Goal: Task Accomplishment & Management: Use online tool/utility

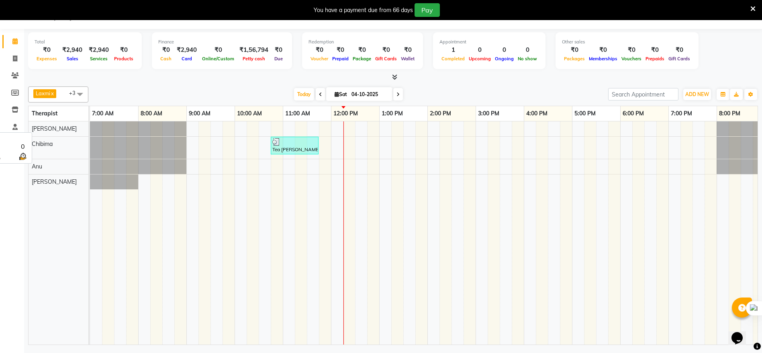
scroll to position [20, 0]
click at [339, 180] on div "Tea [PERSON_NAME], TK01, 10:45 AM-11:45 AM, Traditional Swedish Relaxation Ther…" at bounding box center [476, 232] width 772 height 223
select select "88891"
select select "tentative"
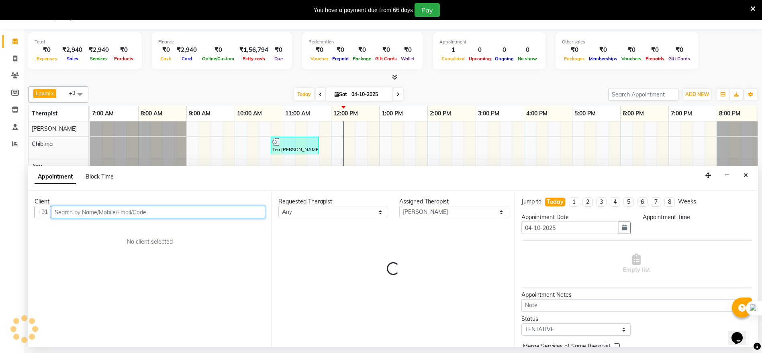
select select "720"
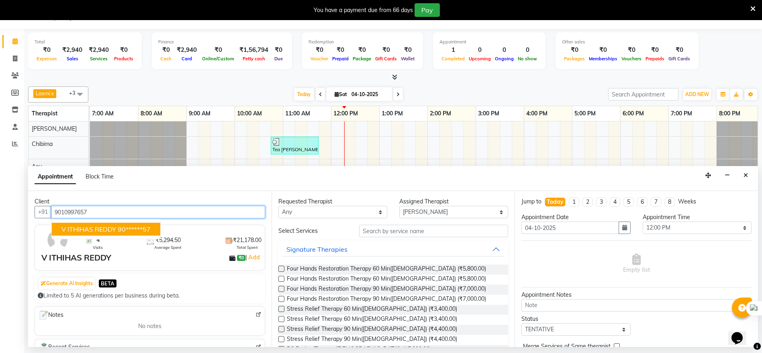
type input "9010997657"
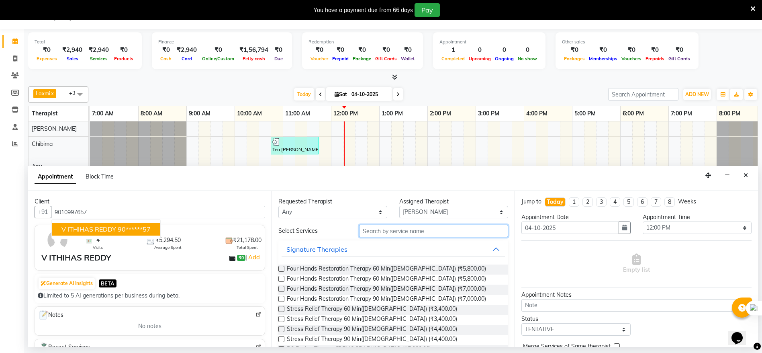
click at [381, 233] on input "text" at bounding box center [433, 231] width 149 height 12
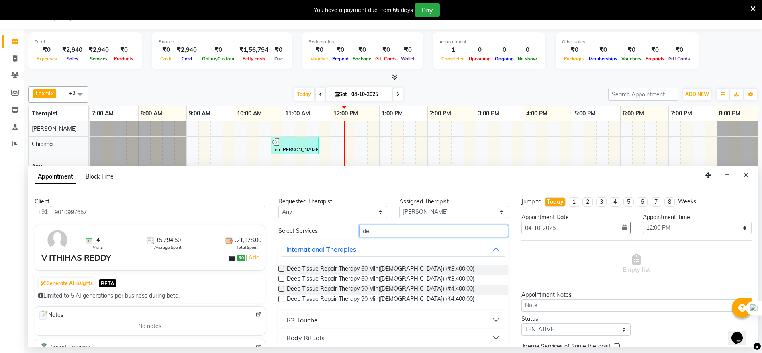
type input "de"
click at [281, 270] on label at bounding box center [281, 269] width 6 height 6
click at [281, 270] on input "checkbox" at bounding box center [280, 269] width 5 height 5
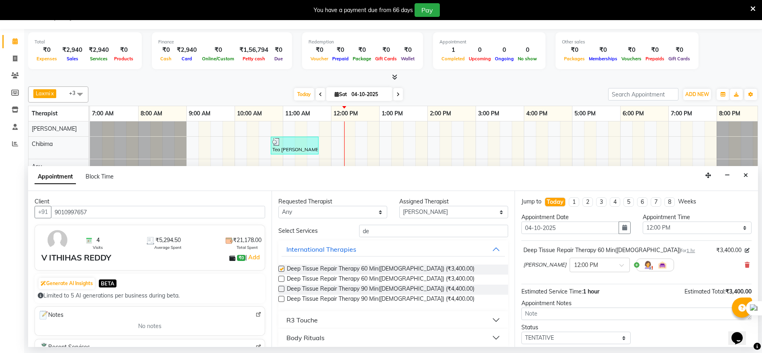
checkbox input "false"
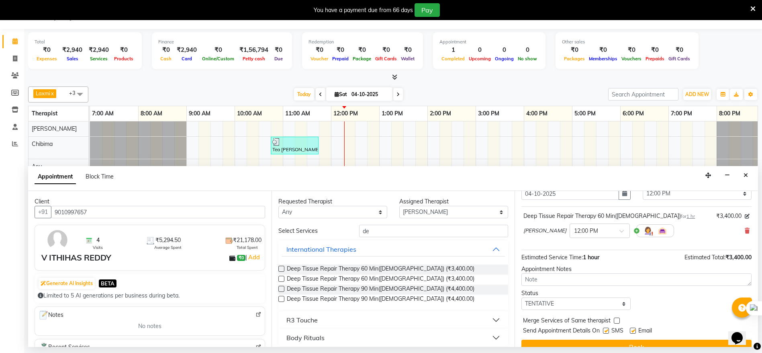
scroll to position [0, 0]
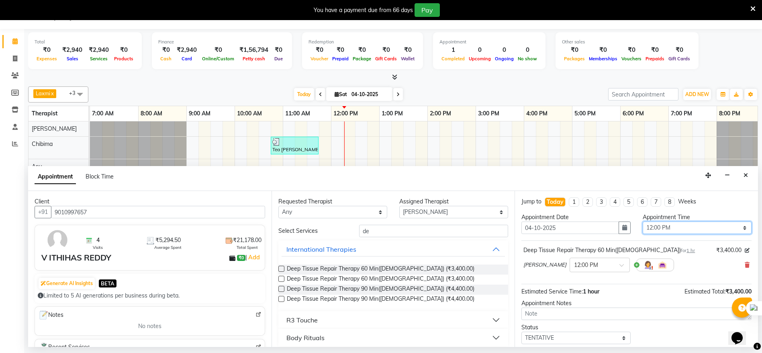
click at [737, 227] on select "Select 08:00 AM 08:15 AM 08:30 AM 08:45 AM 09:00 AM 09:15 AM 09:30 AM 09:45 AM …" at bounding box center [697, 227] width 109 height 12
drag, startPoint x: 675, startPoint y: 256, endPoint x: 668, endPoint y: 264, distance: 10.3
click at [672, 260] on div "[PERSON_NAME] × 12:00 PM" at bounding box center [637, 264] width 226 height 21
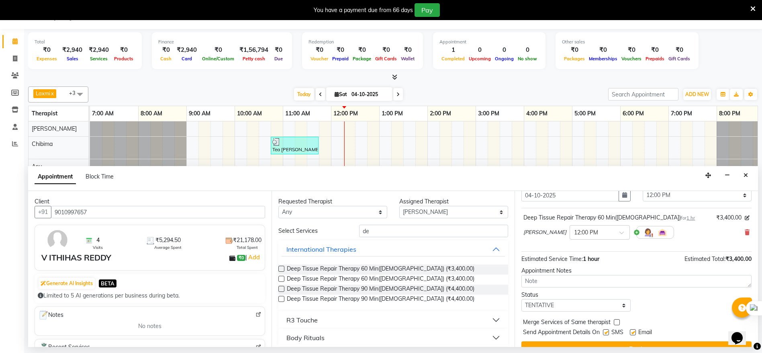
scroll to position [48, 0]
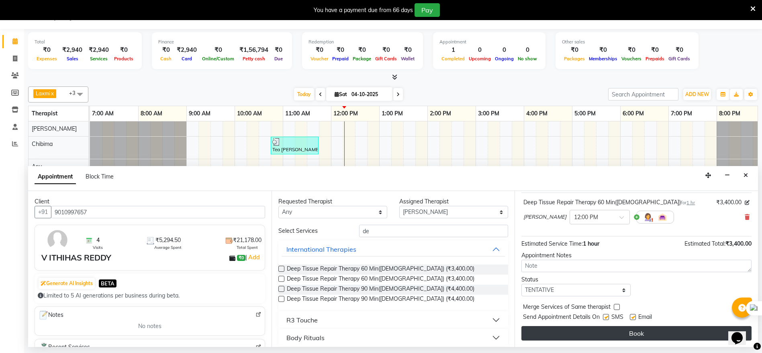
click at [618, 330] on button "Book" at bounding box center [637, 333] width 230 height 14
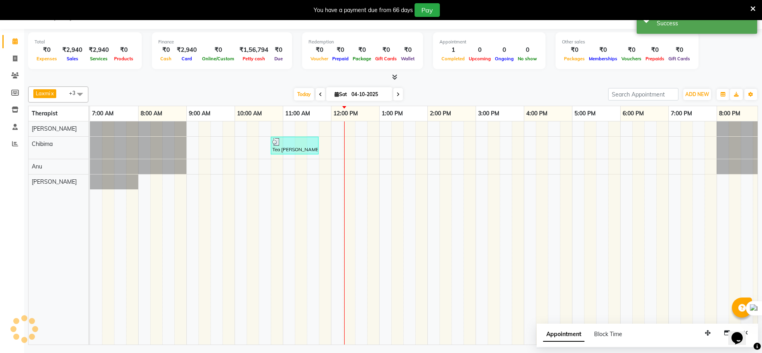
scroll to position [0, 0]
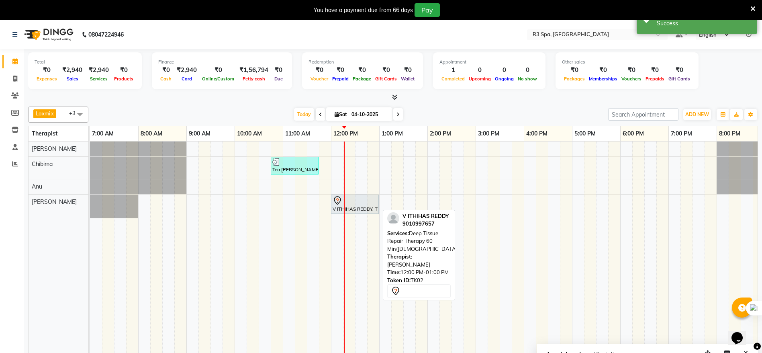
click at [349, 206] on div "V ITHIHAS REDDY, TK02, 12:00 PM-01:00 PM, Deep Tissue Repair Therapy 60 Min([DE…" at bounding box center [355, 204] width 46 height 17
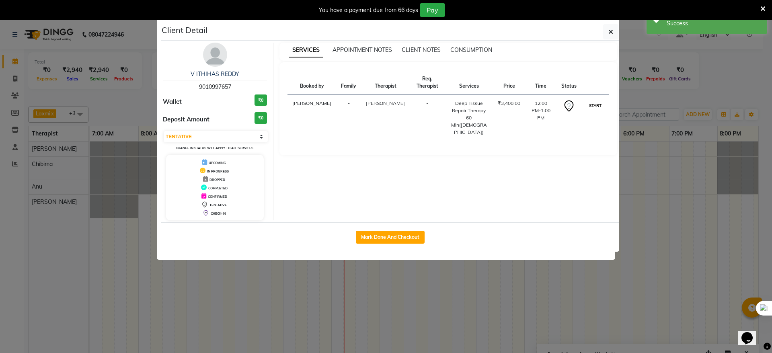
click at [596, 100] on button "START" at bounding box center [595, 105] width 16 height 10
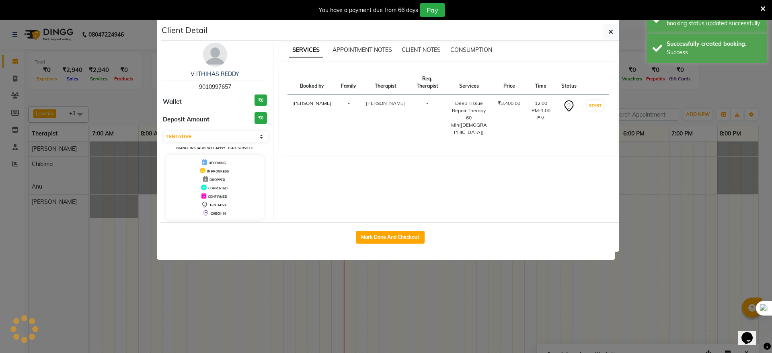
select select "1"
click at [403, 237] on button "Mark Done And Checkout" at bounding box center [390, 237] width 69 height 13
select select "8612"
select select "service"
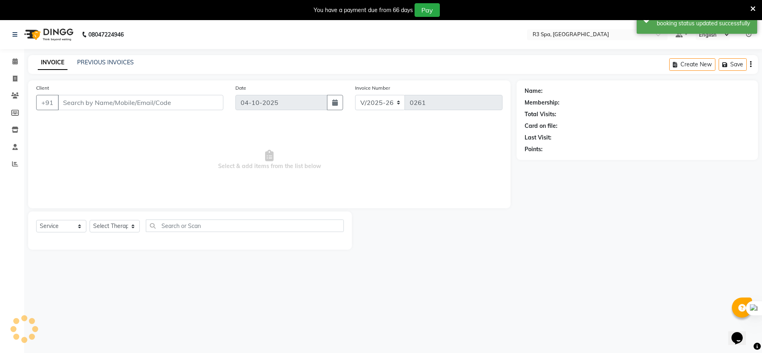
type input "90******57"
select select "88891"
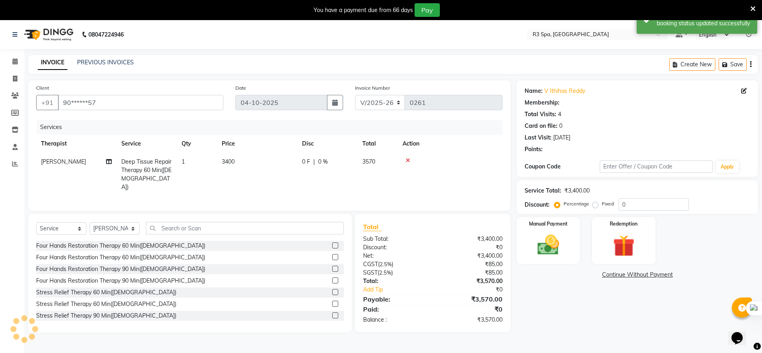
scroll to position [20, 0]
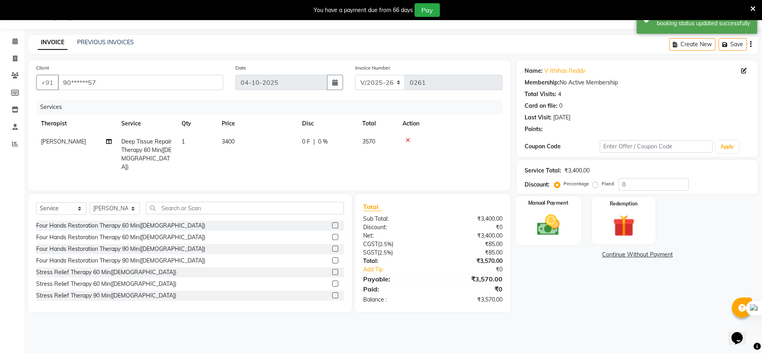
click at [553, 221] on img at bounding box center [548, 225] width 37 height 26
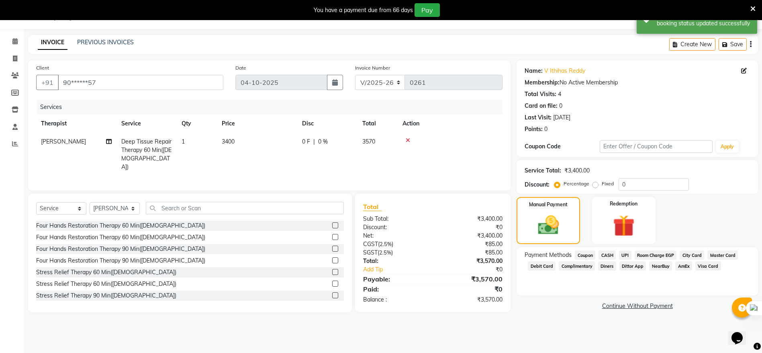
click at [624, 252] on span "UPI" at bounding box center [625, 254] width 12 height 9
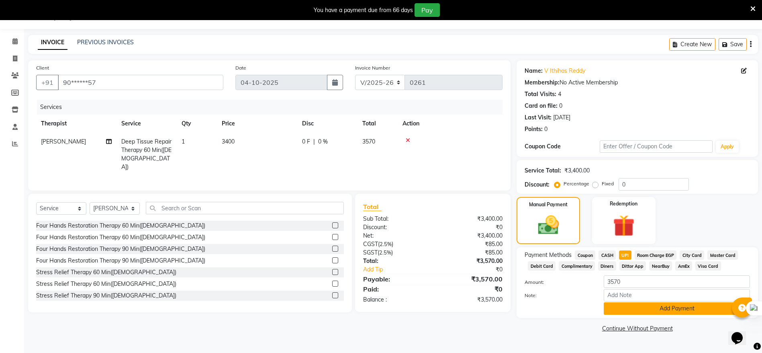
click at [653, 305] on button "Add Payment" at bounding box center [677, 308] width 146 height 12
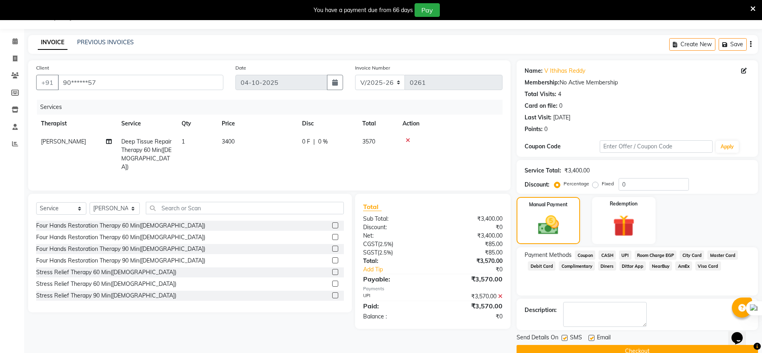
scroll to position [37, 0]
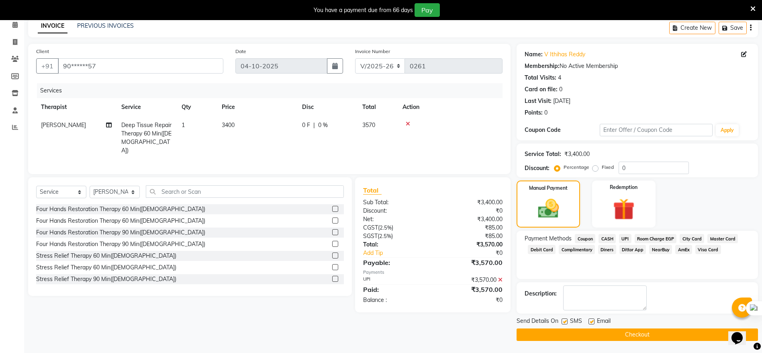
click at [640, 330] on button "Checkout" at bounding box center [638, 334] width 242 height 12
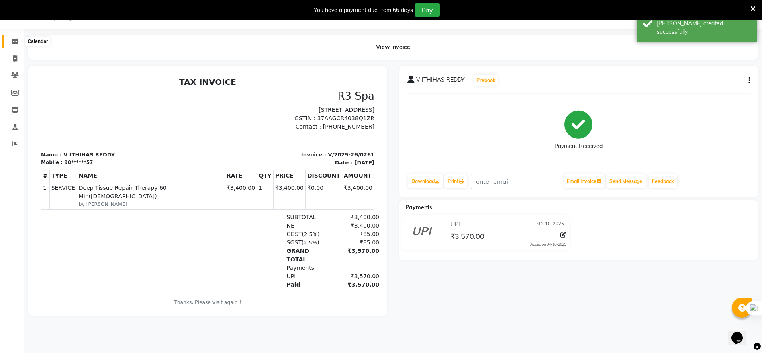
click at [14, 43] on icon at bounding box center [14, 41] width 5 height 6
